Goal: Find specific page/section: Find specific page/section

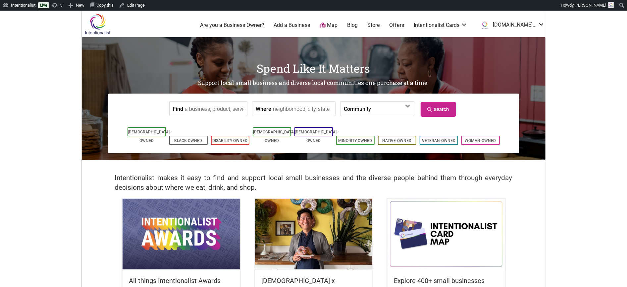
click at [157, 148] on div "Spend Like It Matters Support local small business and diverse local communitie…" at bounding box center [314, 98] width 464 height 123
click at [135, 130] on link "[DEMOGRAPHIC_DATA]-Owned" at bounding box center [149, 136] width 43 height 13
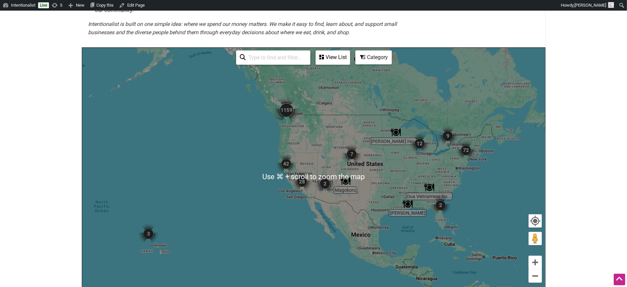
scroll to position [124, 0]
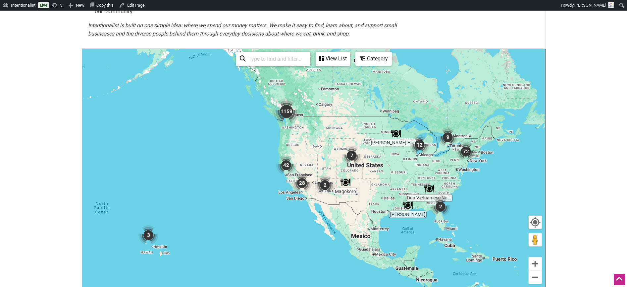
click at [285, 110] on img "1159" at bounding box center [286, 111] width 26 height 26
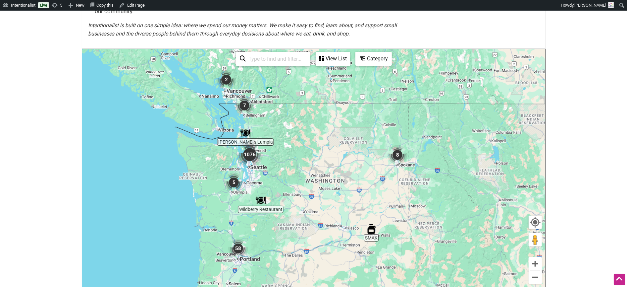
click at [248, 157] on img "1076" at bounding box center [250, 154] width 26 height 26
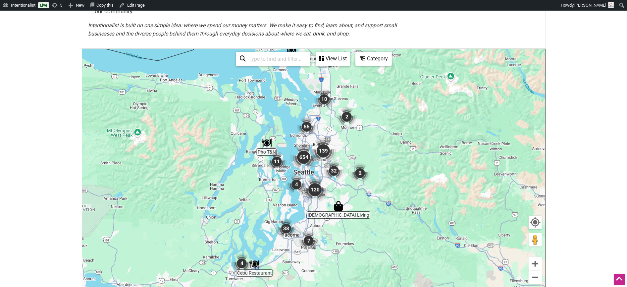
click at [333, 63] on div "View List" at bounding box center [332, 58] width 33 height 13
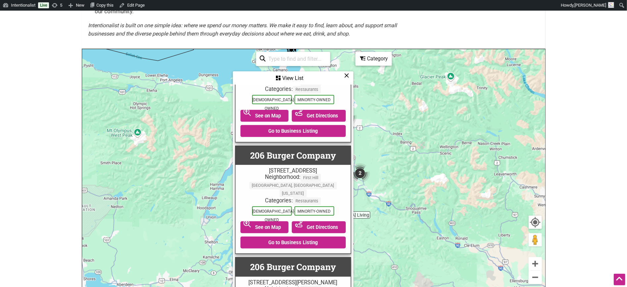
scroll to position [160, 0]
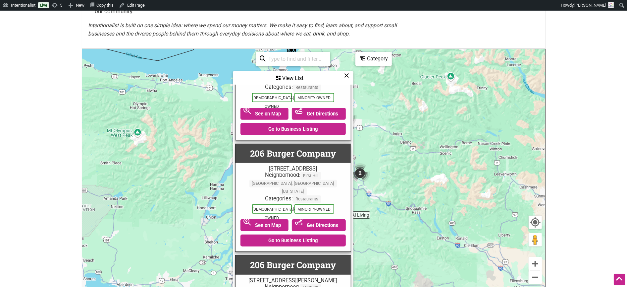
click at [347, 75] on icon at bounding box center [346, 75] width 5 height 0
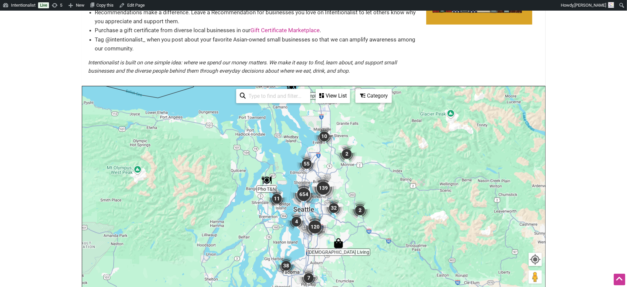
scroll to position [0, 0]
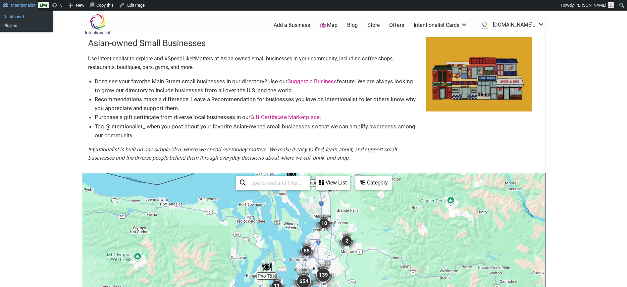
click at [16, 16] on link "Dashboard" at bounding box center [26, 17] width 53 height 9
